Goal: Find specific page/section: Locate a particular part of the current website

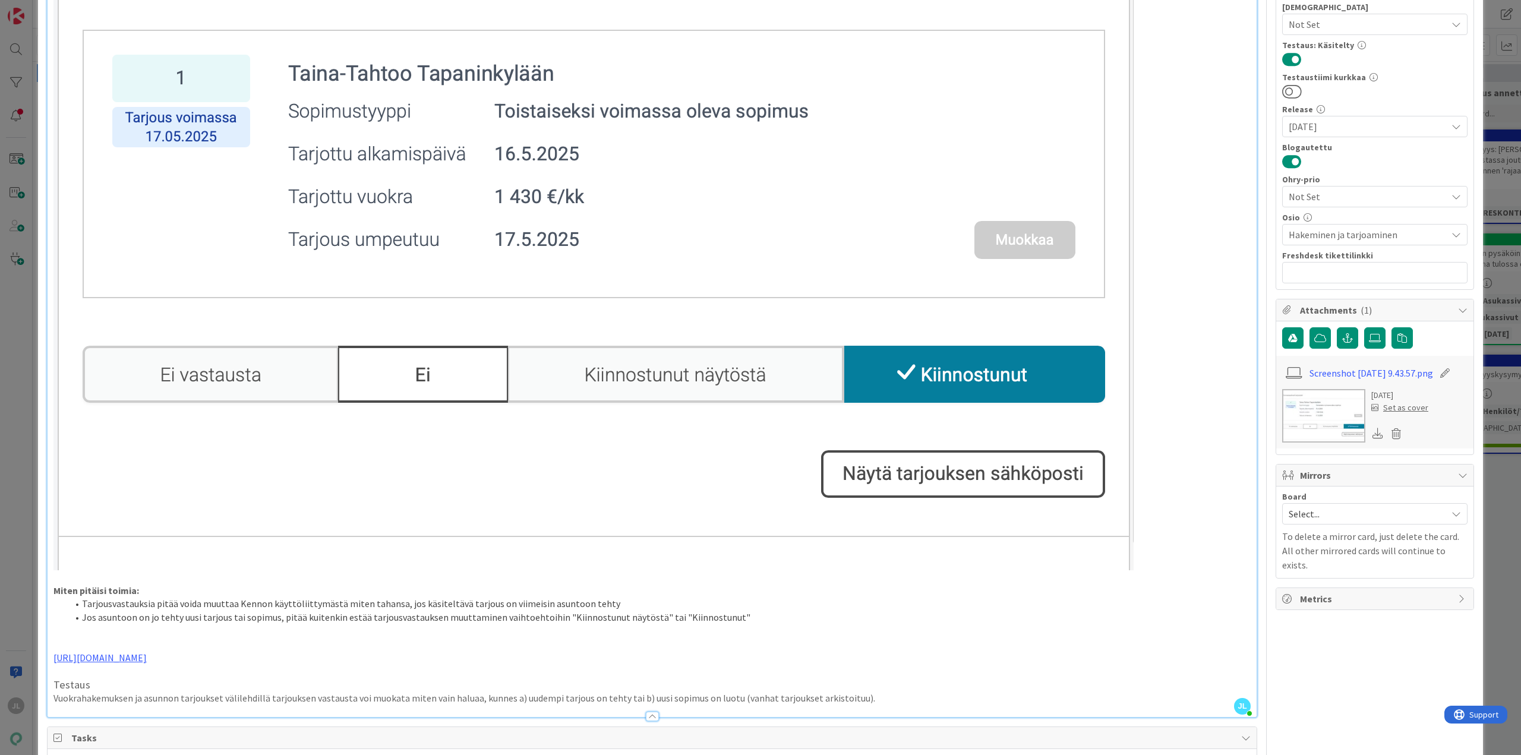
scroll to position [297, 0]
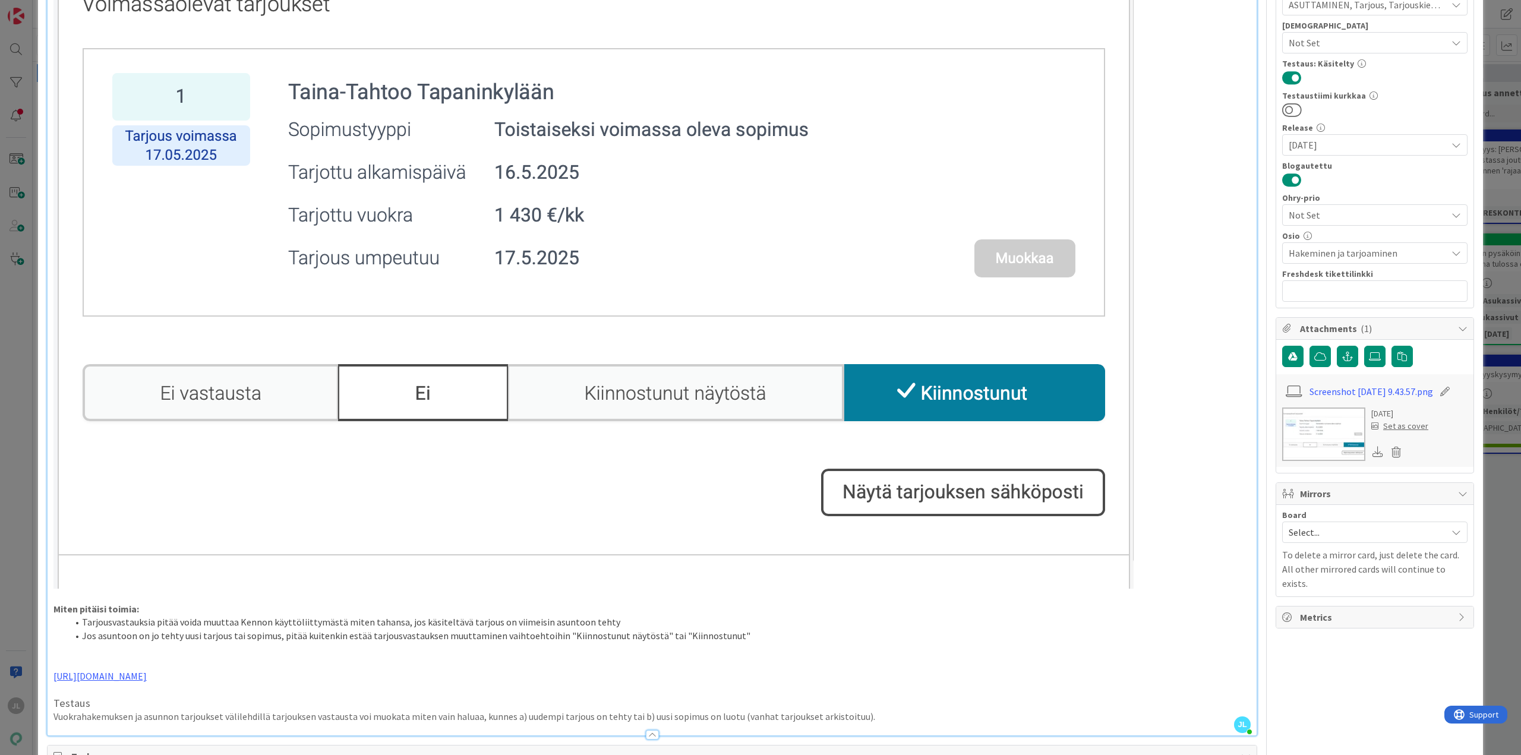
click at [1497, 112] on div "ID 21287 Kenno - Testaus Testattavissa (Stagingissa) Title 50 / 128 Y:n myynti:…" at bounding box center [760, 377] width 1521 height 755
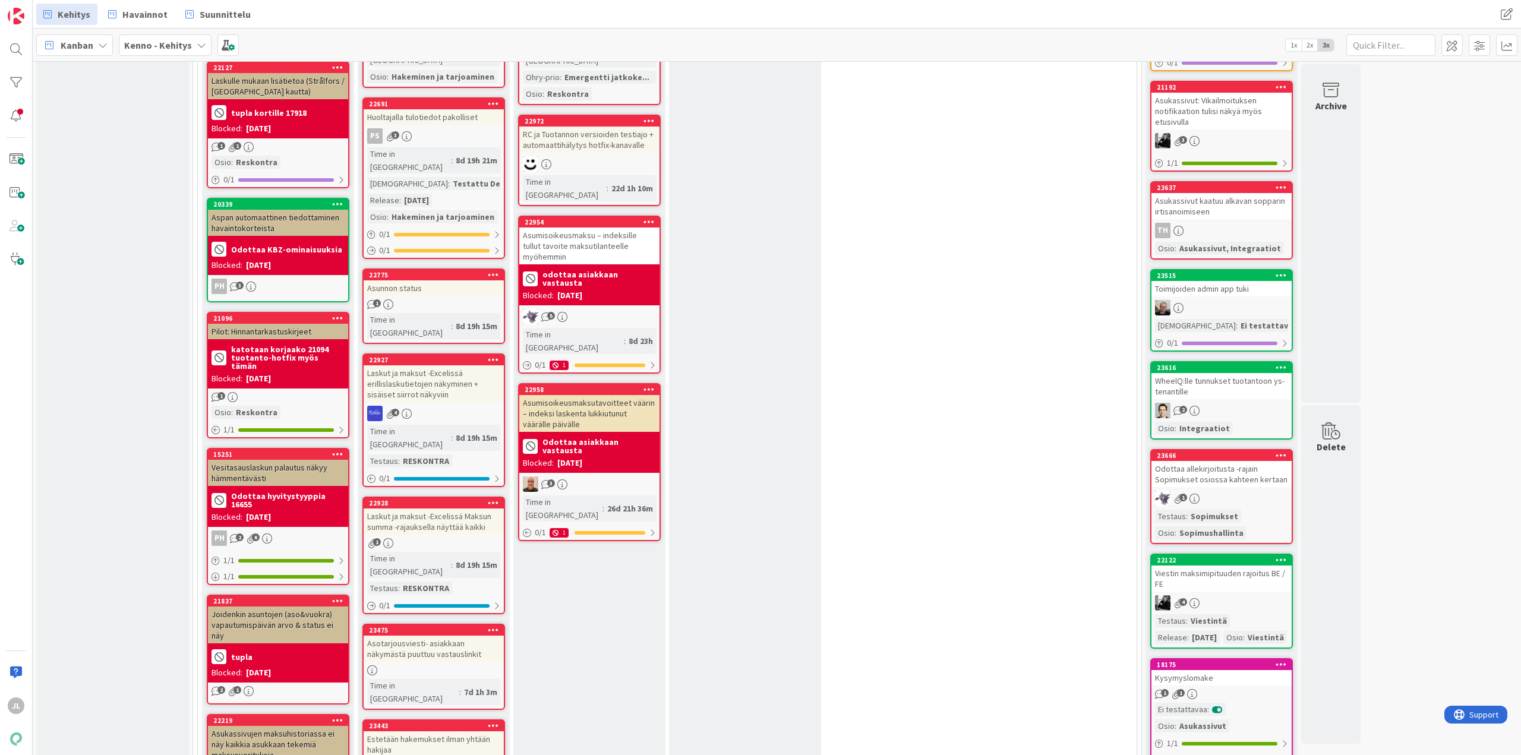
scroll to position [654, 0]
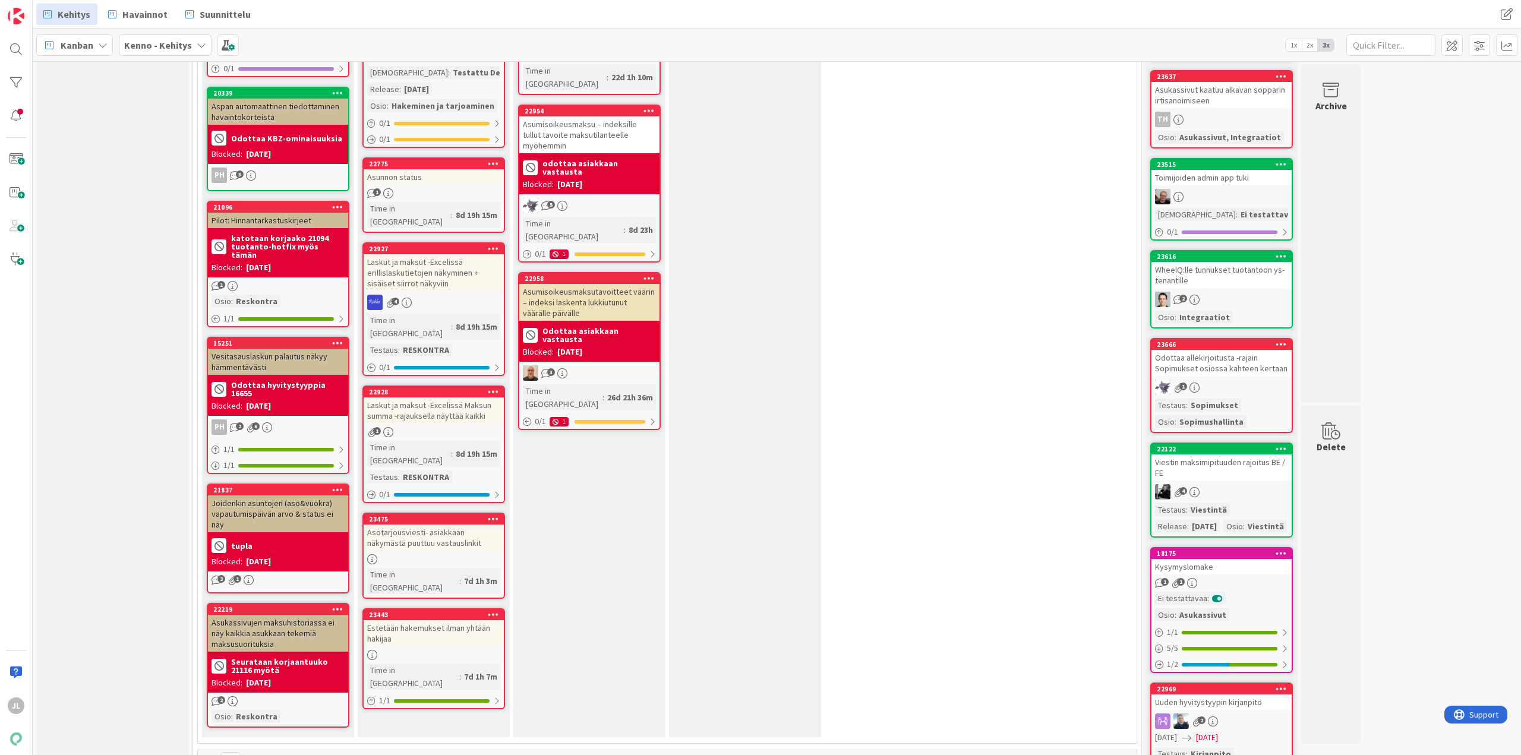
click at [428, 525] on div "Asotarjousviesti- asiakkaan näkymästä puuttuu vastauslinkit" at bounding box center [434, 538] width 140 height 26
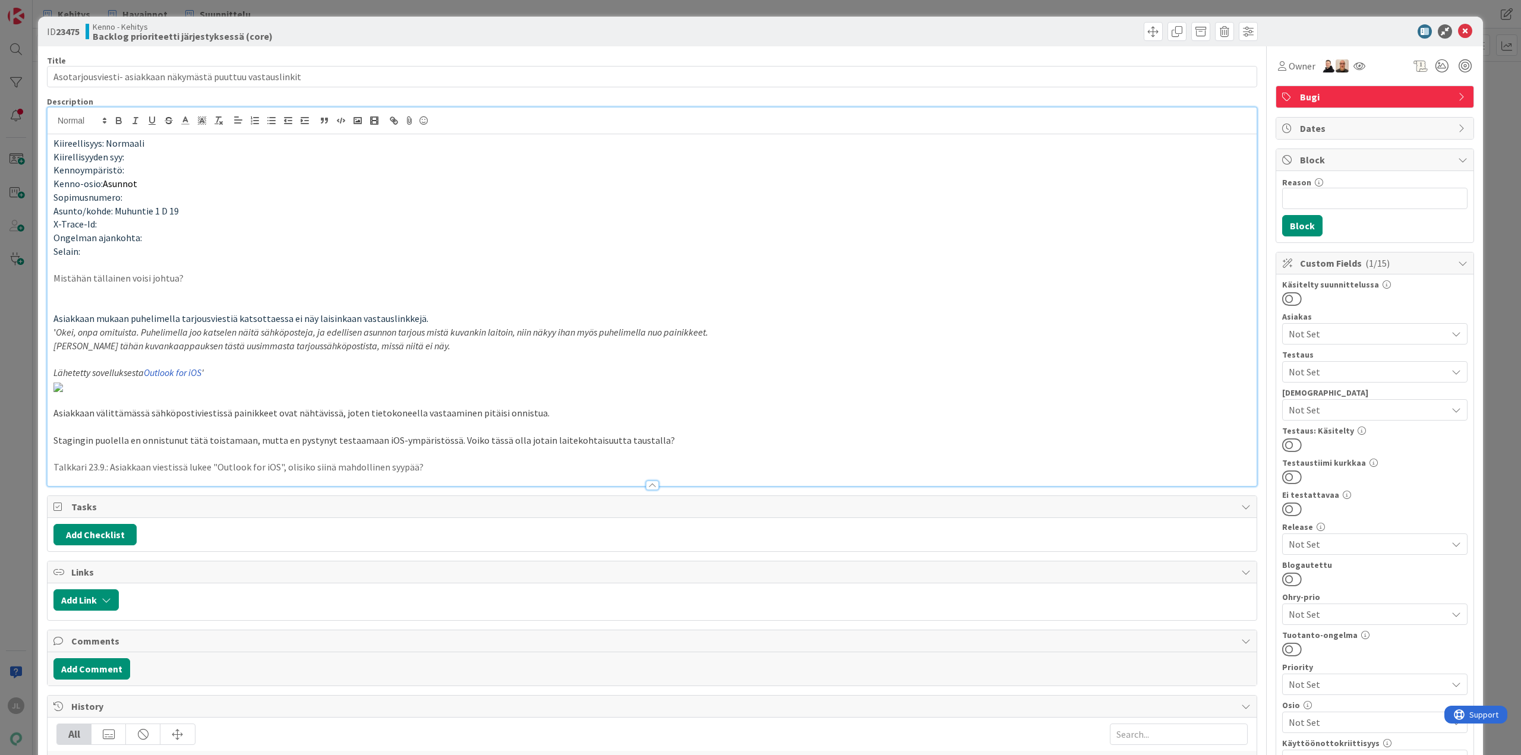
click at [611, 117] on div "Kiireellisyys: Normaali Kiirellisyyden syy: Kennoympäristö: Kenno-osio: Asunnot…" at bounding box center [652, 297] width 1209 height 378
type input "Asotarjousviesti- asiakkaan näkymästä puuttuu vastauslinkit"
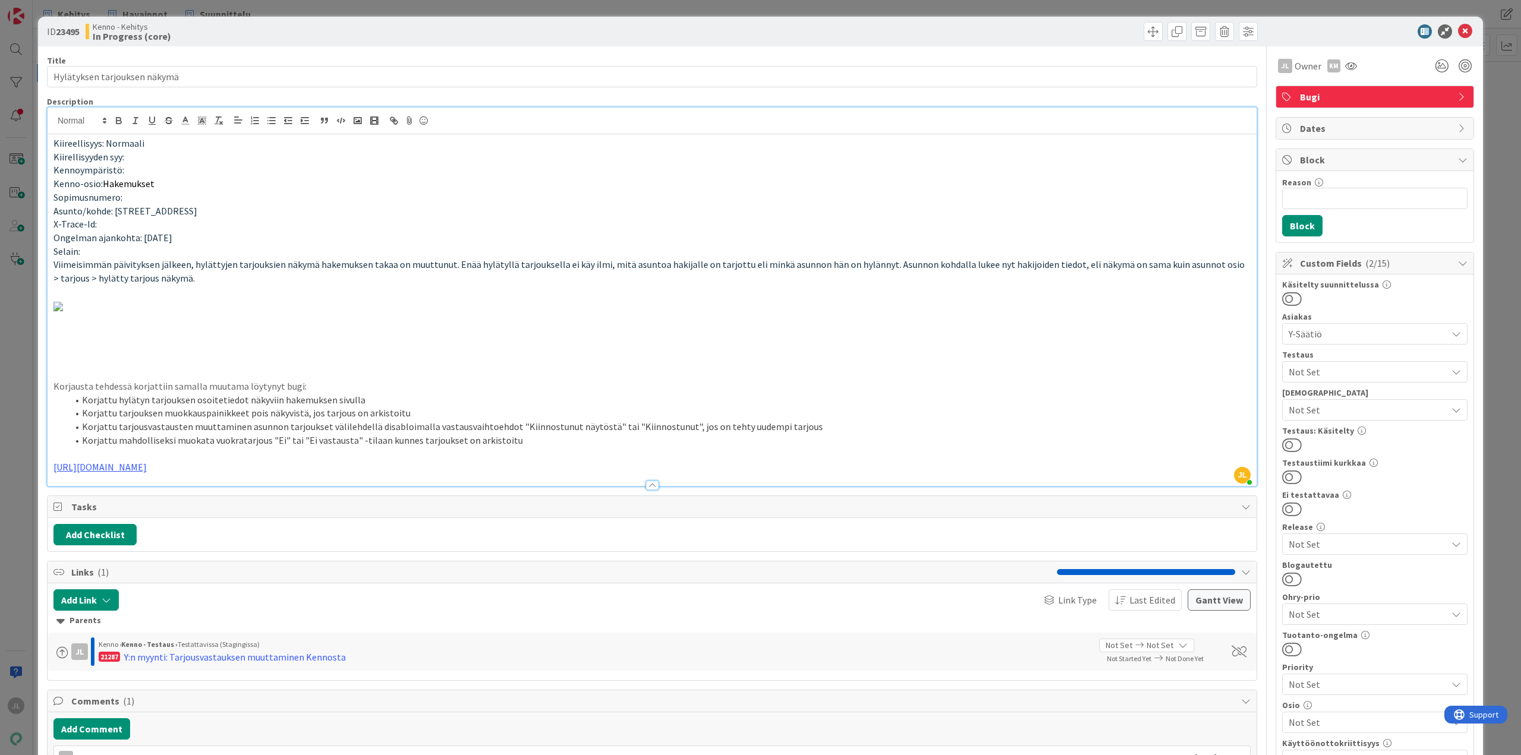
scroll to position [416, 0]
